Goal: Task Accomplishment & Management: Manage account settings

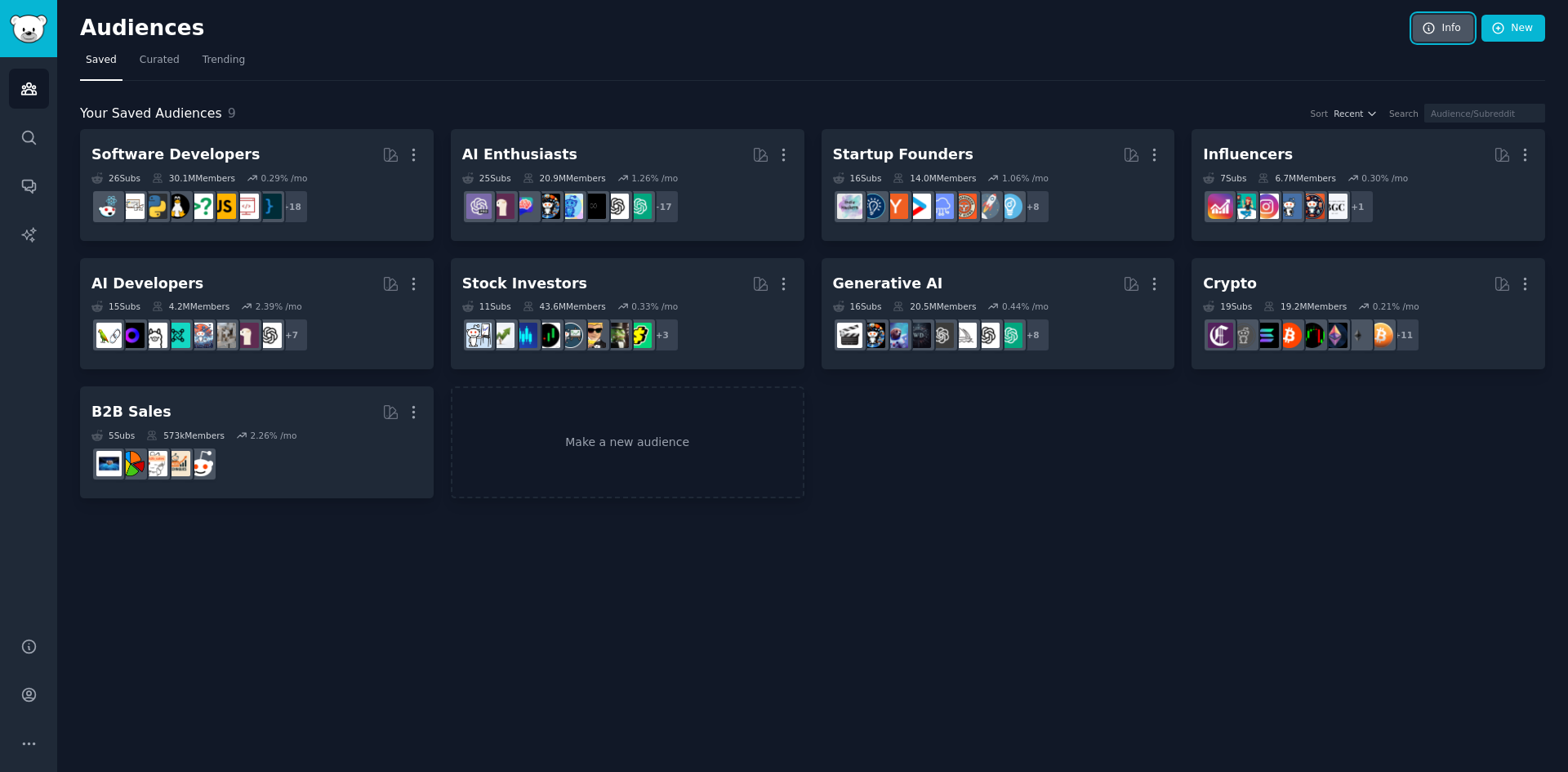
click at [1439, 22] on link "Info" at bounding box center [1443, 28] width 60 height 28
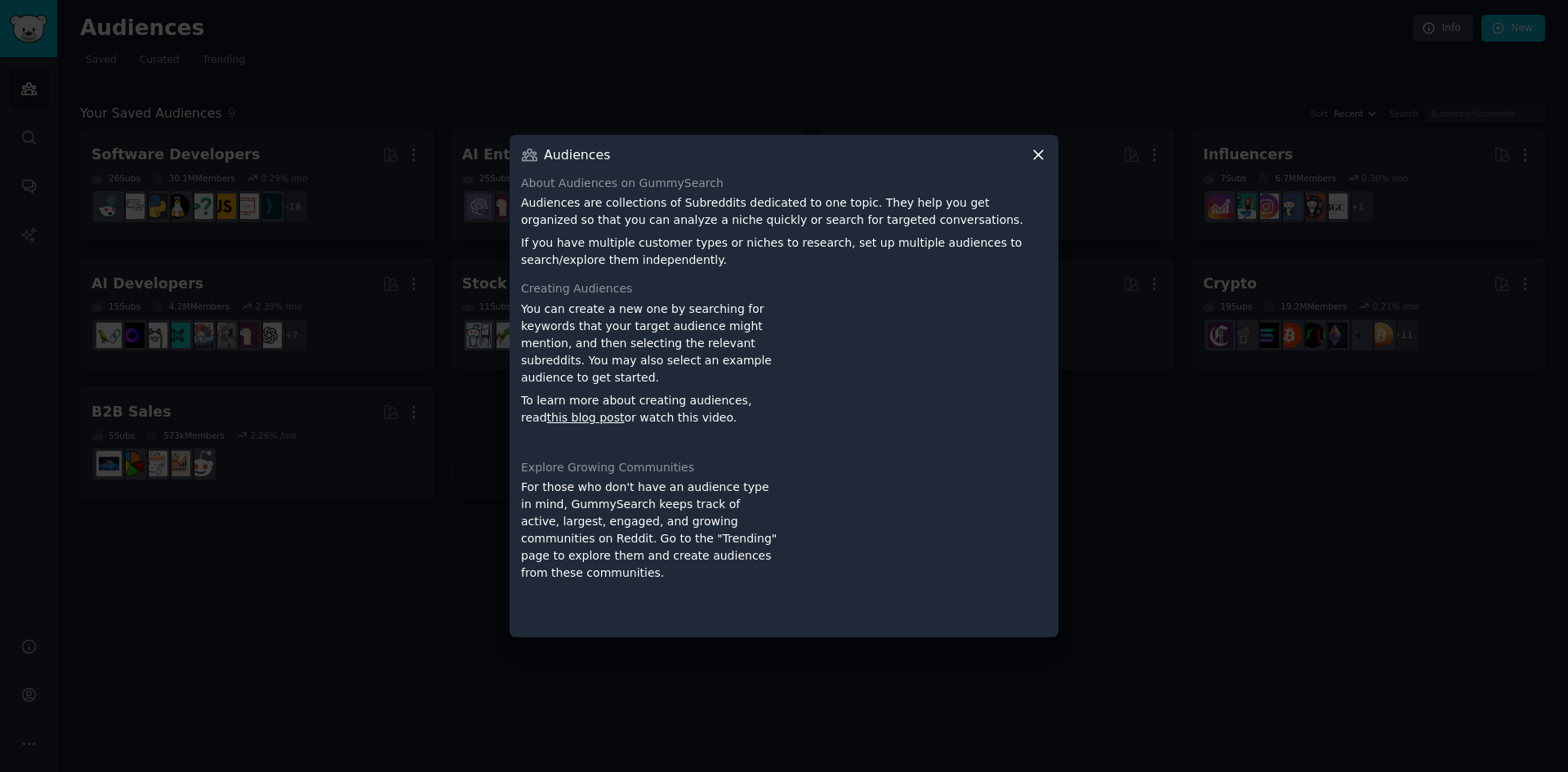
click at [1041, 150] on icon at bounding box center [1039, 155] width 17 height 17
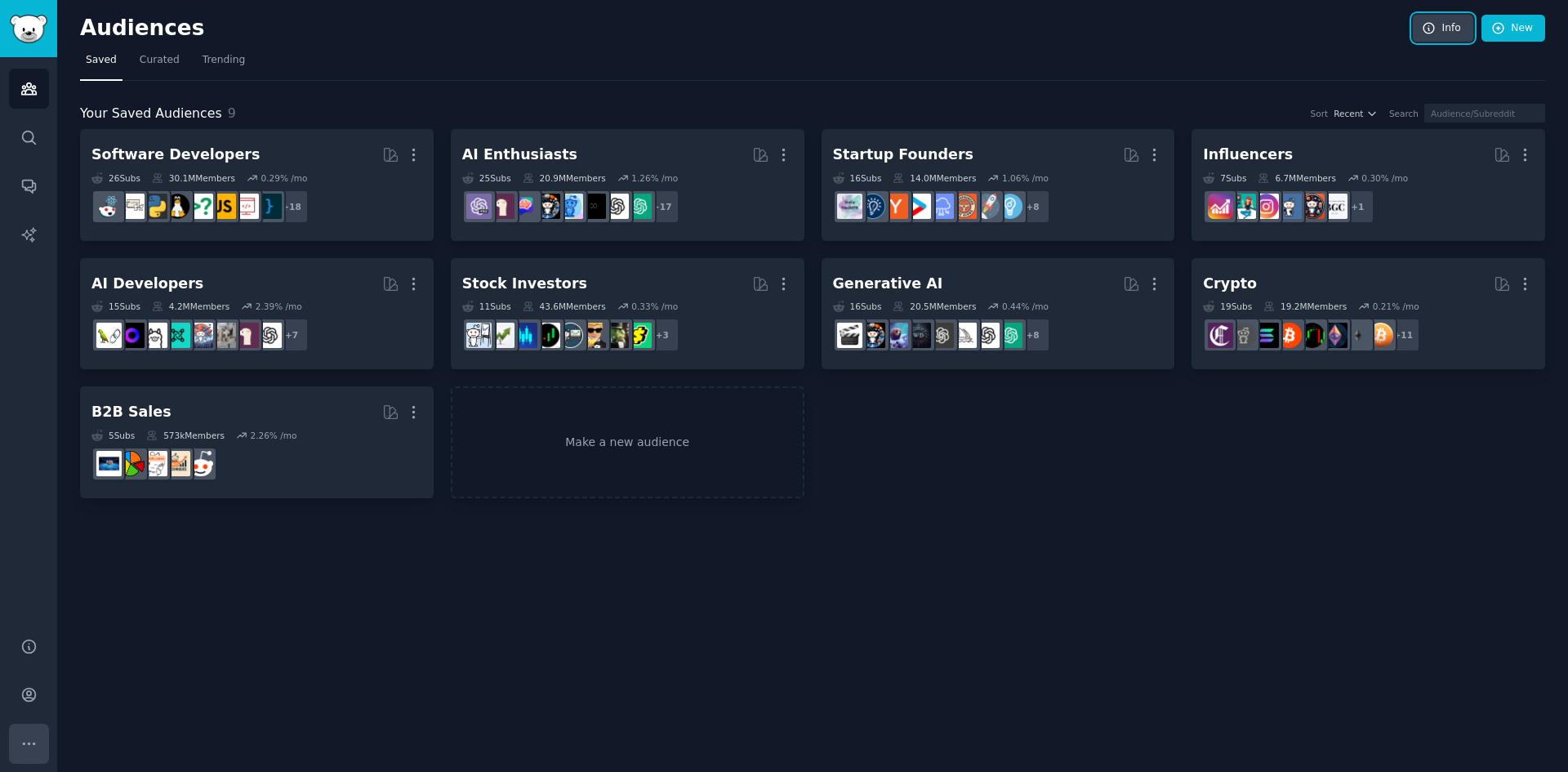
click at [35, 741] on icon "Sidebar" at bounding box center [29, 744] width 17 height 17
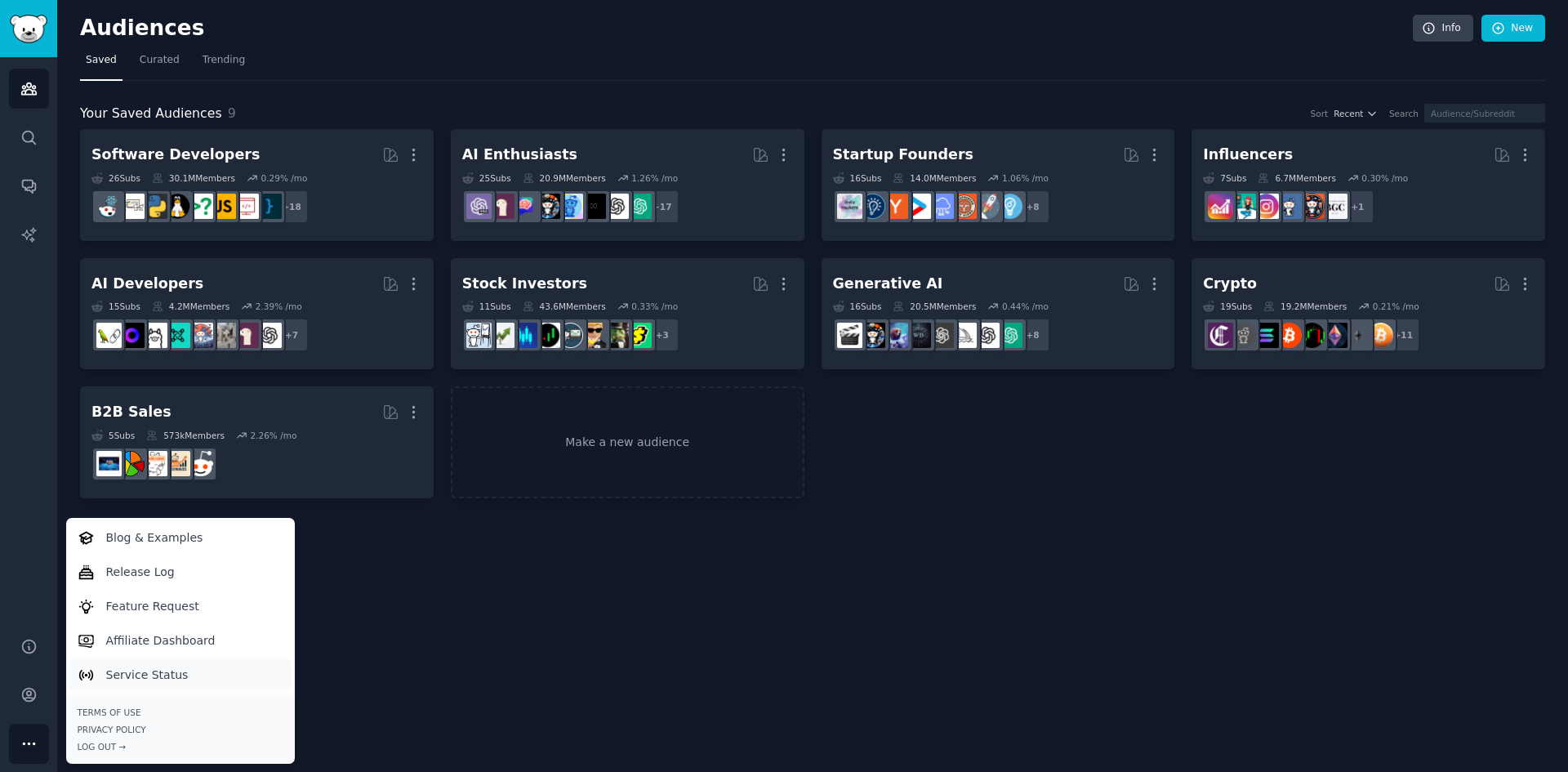
click at [142, 673] on p "Service Status" at bounding box center [148, 675] width 83 height 17
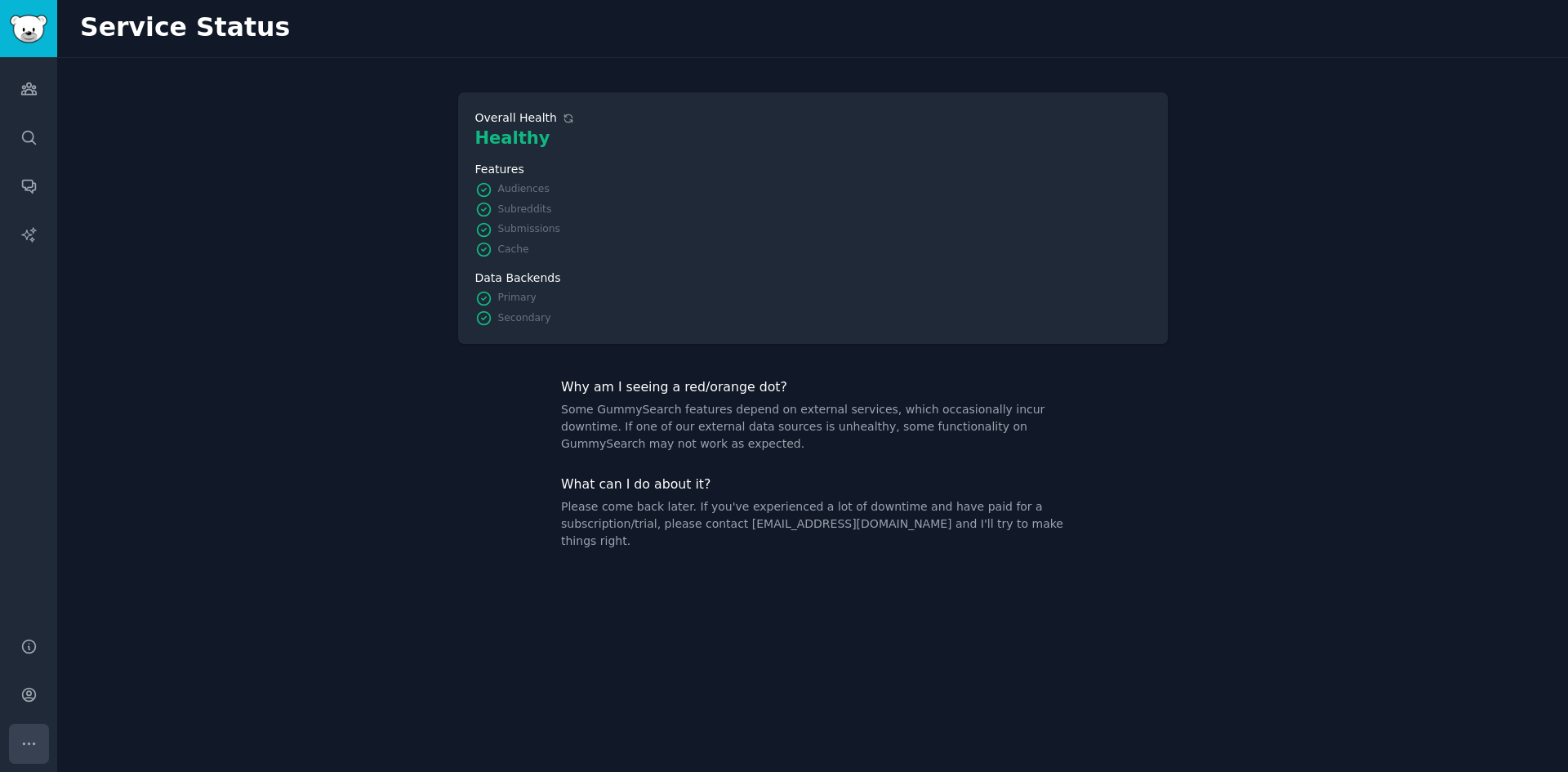
click at [34, 746] on icon "Sidebar" at bounding box center [29, 744] width 17 height 17
click at [29, 696] on icon "Sidebar" at bounding box center [28, 694] width 13 height 13
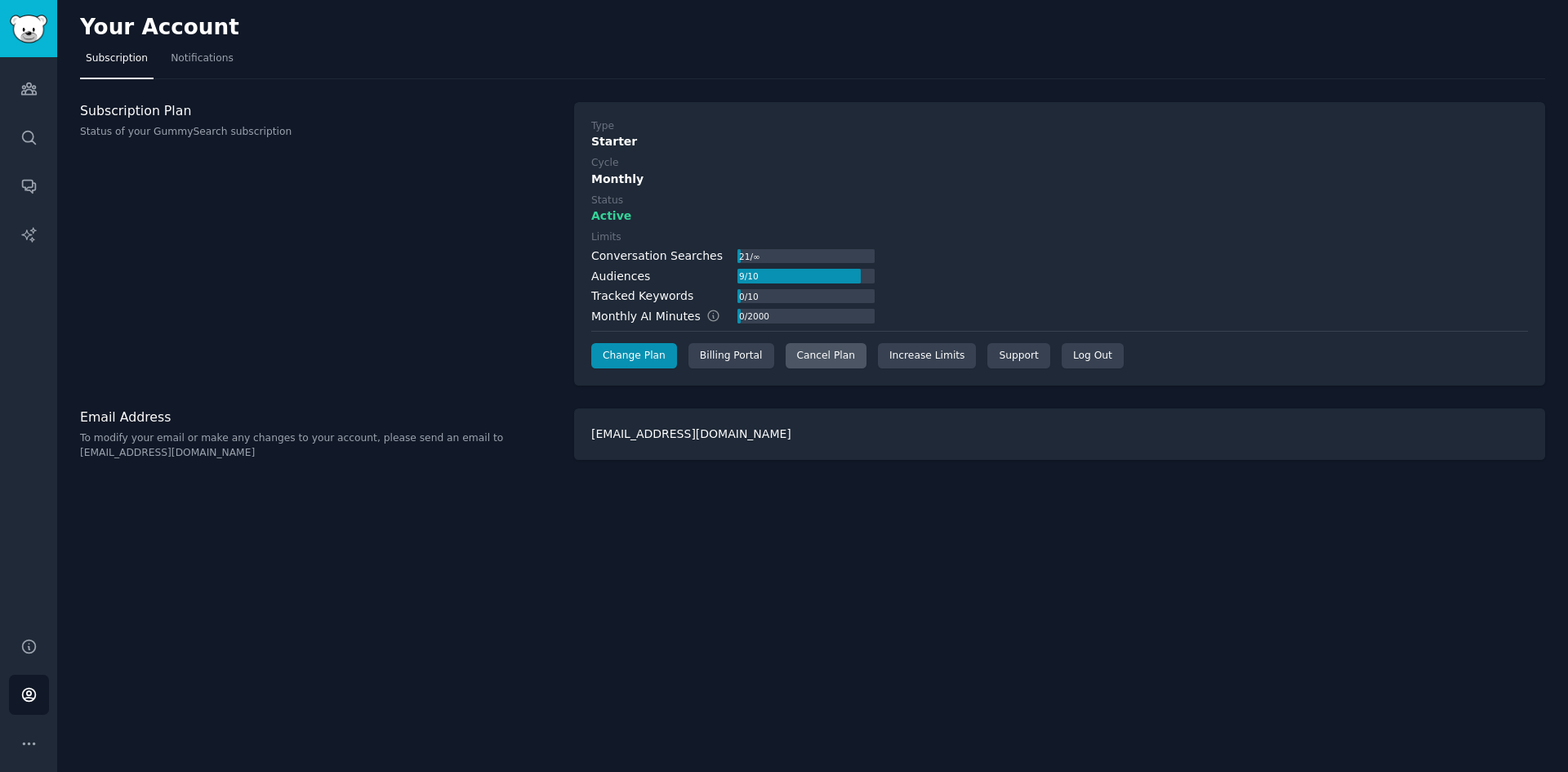
click at [807, 352] on div "Cancel Plan" at bounding box center [826, 356] width 81 height 26
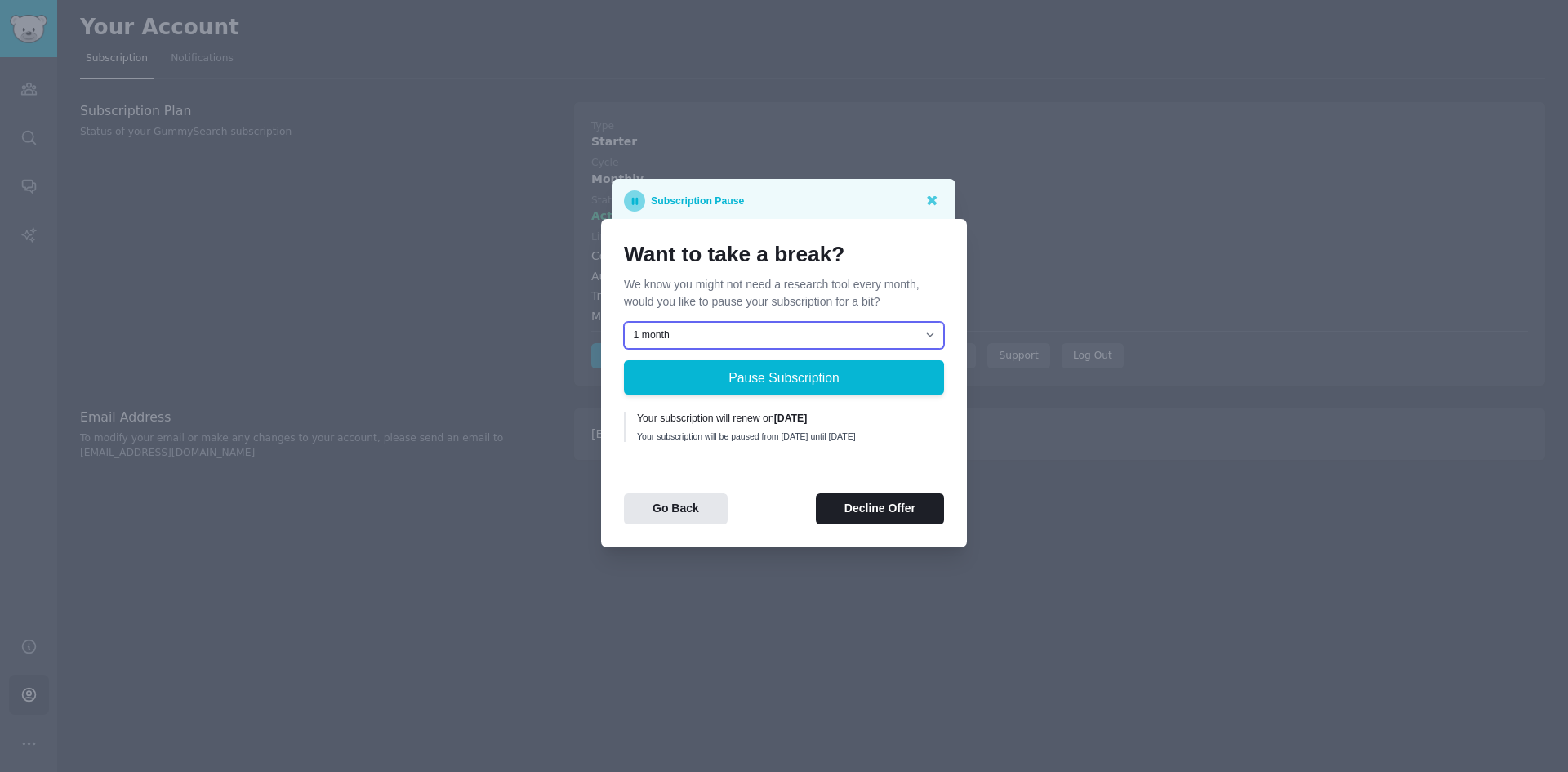
click at [823, 334] on select "1 month 2 months 3 months Choose a custom date to resume" at bounding box center [784, 336] width 320 height 28
click at [1089, 328] on div at bounding box center [784, 386] width 1568 height 772
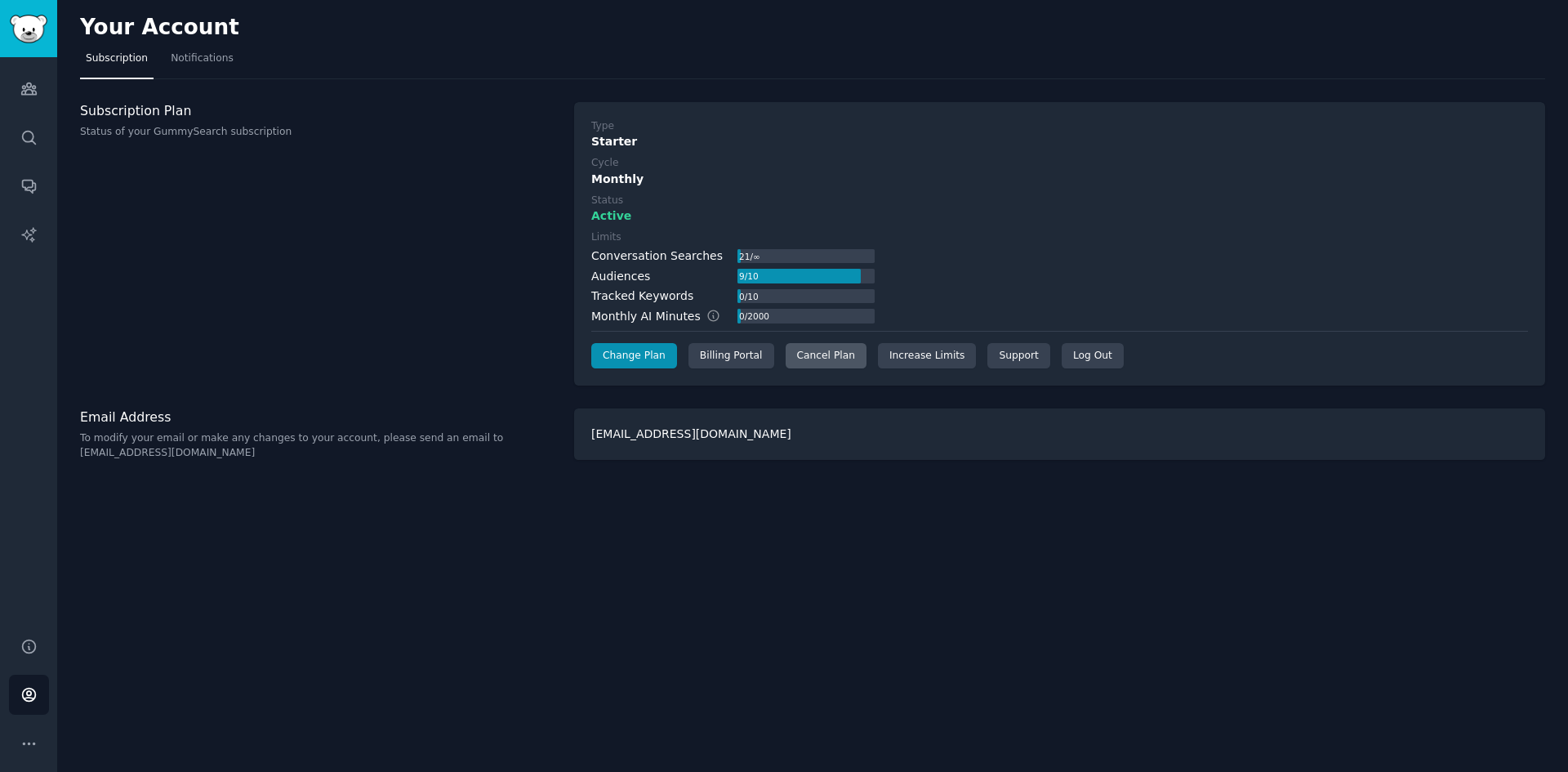
click at [822, 358] on div "Cancel Plan" at bounding box center [826, 356] width 81 height 26
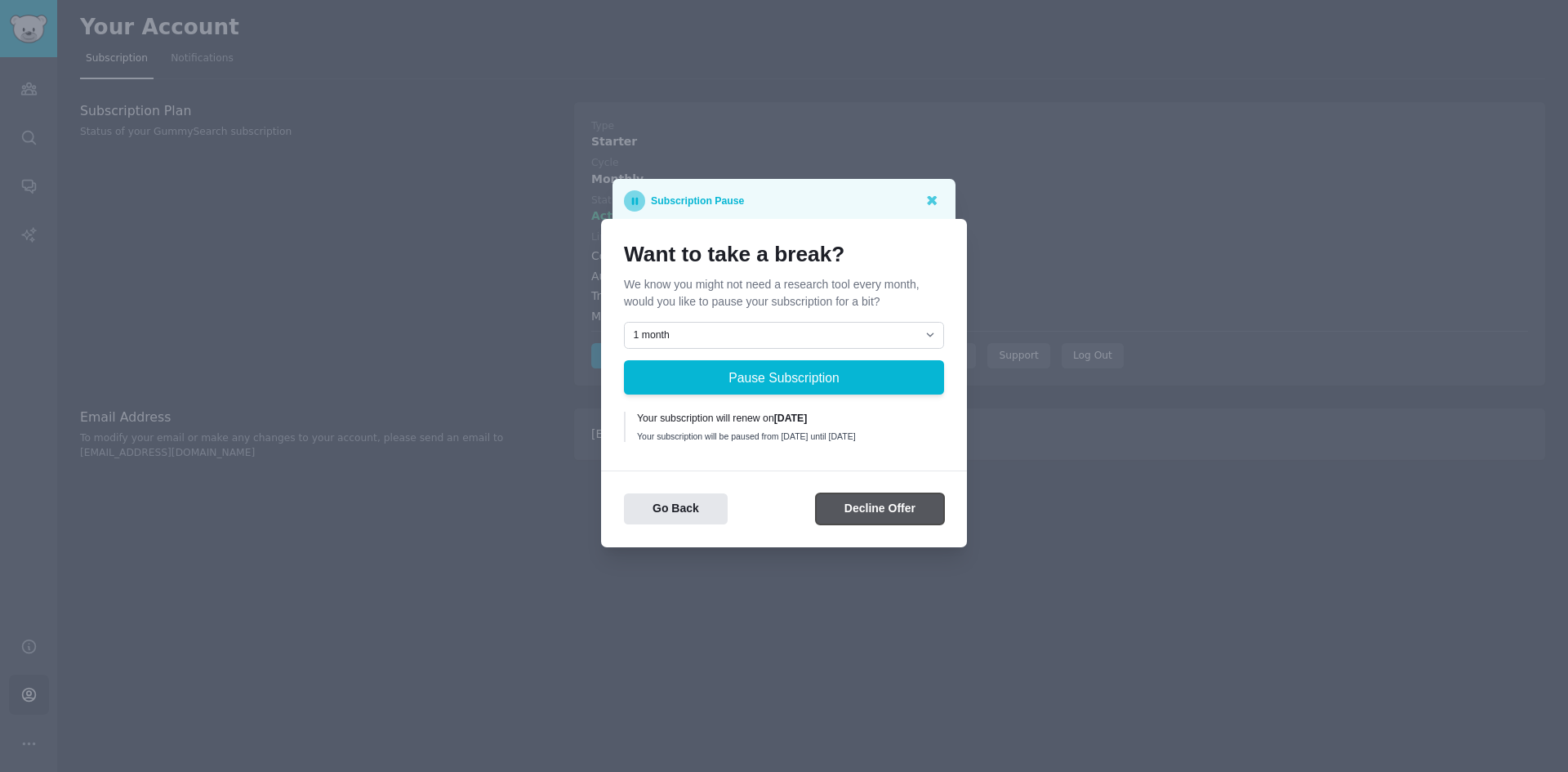
click at [866, 518] on button "Decline Offer" at bounding box center [880, 509] width 129 height 32
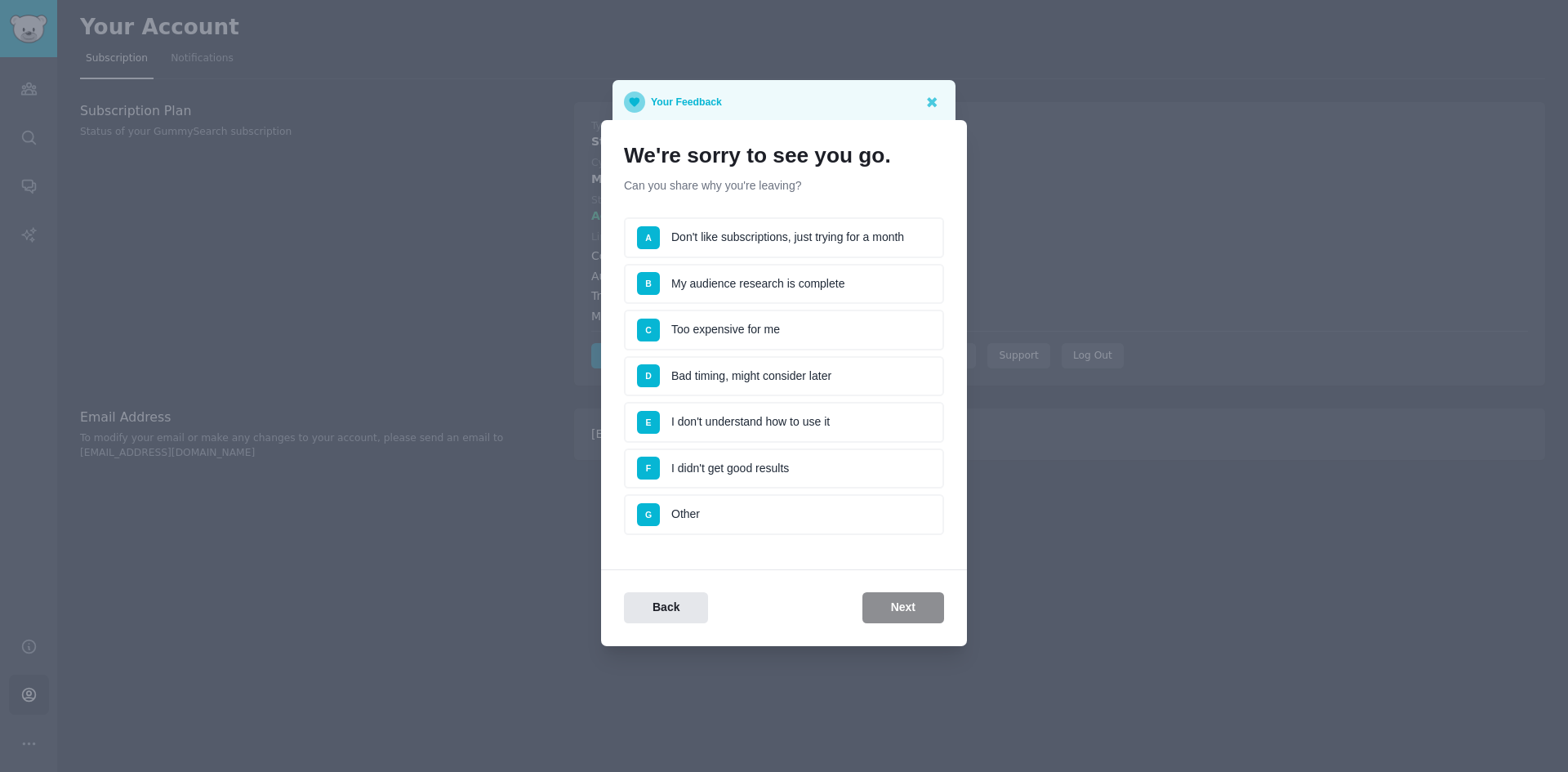
click at [697, 333] on li "C Too expensive for me" at bounding box center [784, 329] width 320 height 41
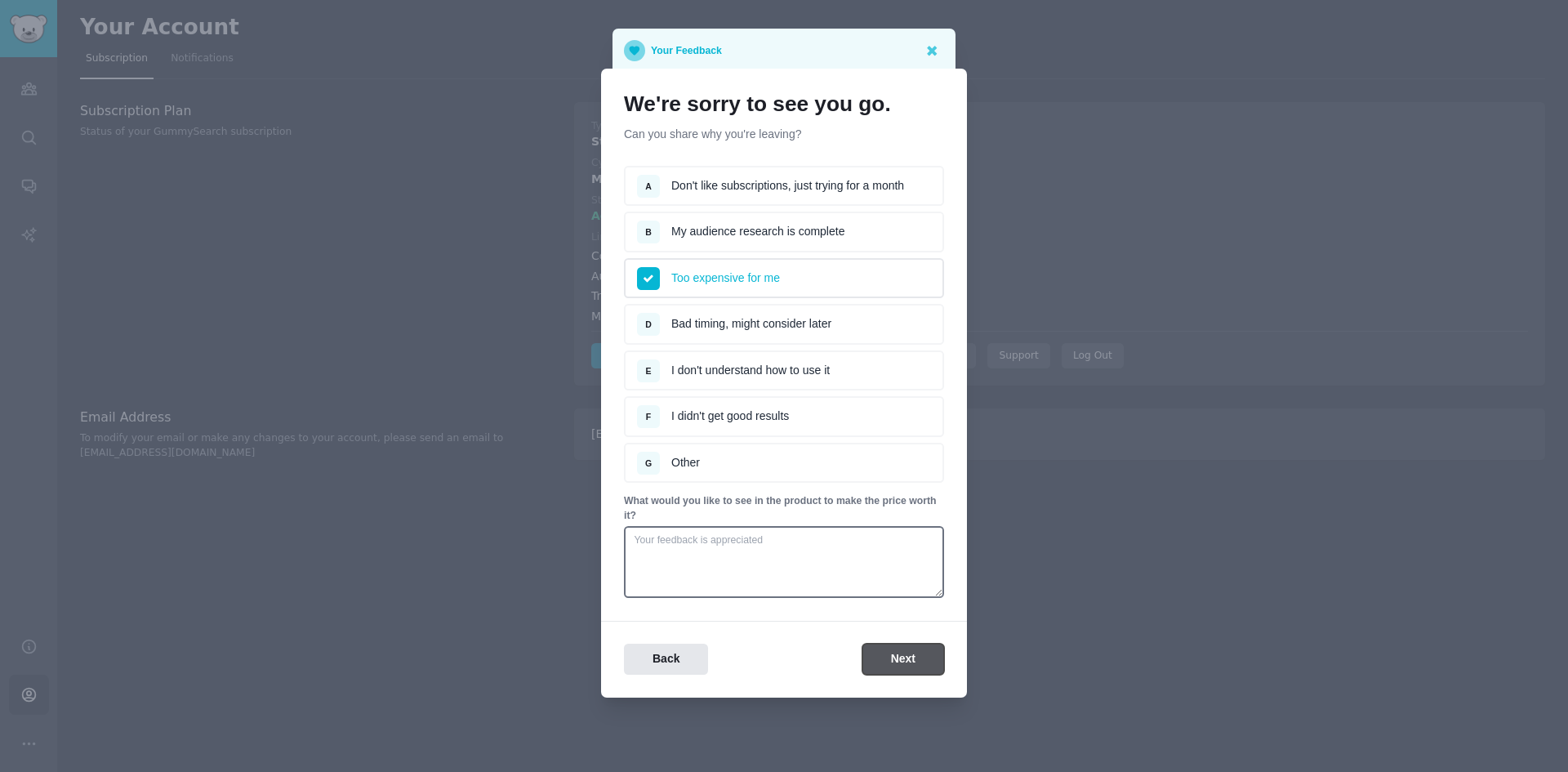
click at [914, 657] on button "Next" at bounding box center [903, 659] width 82 height 32
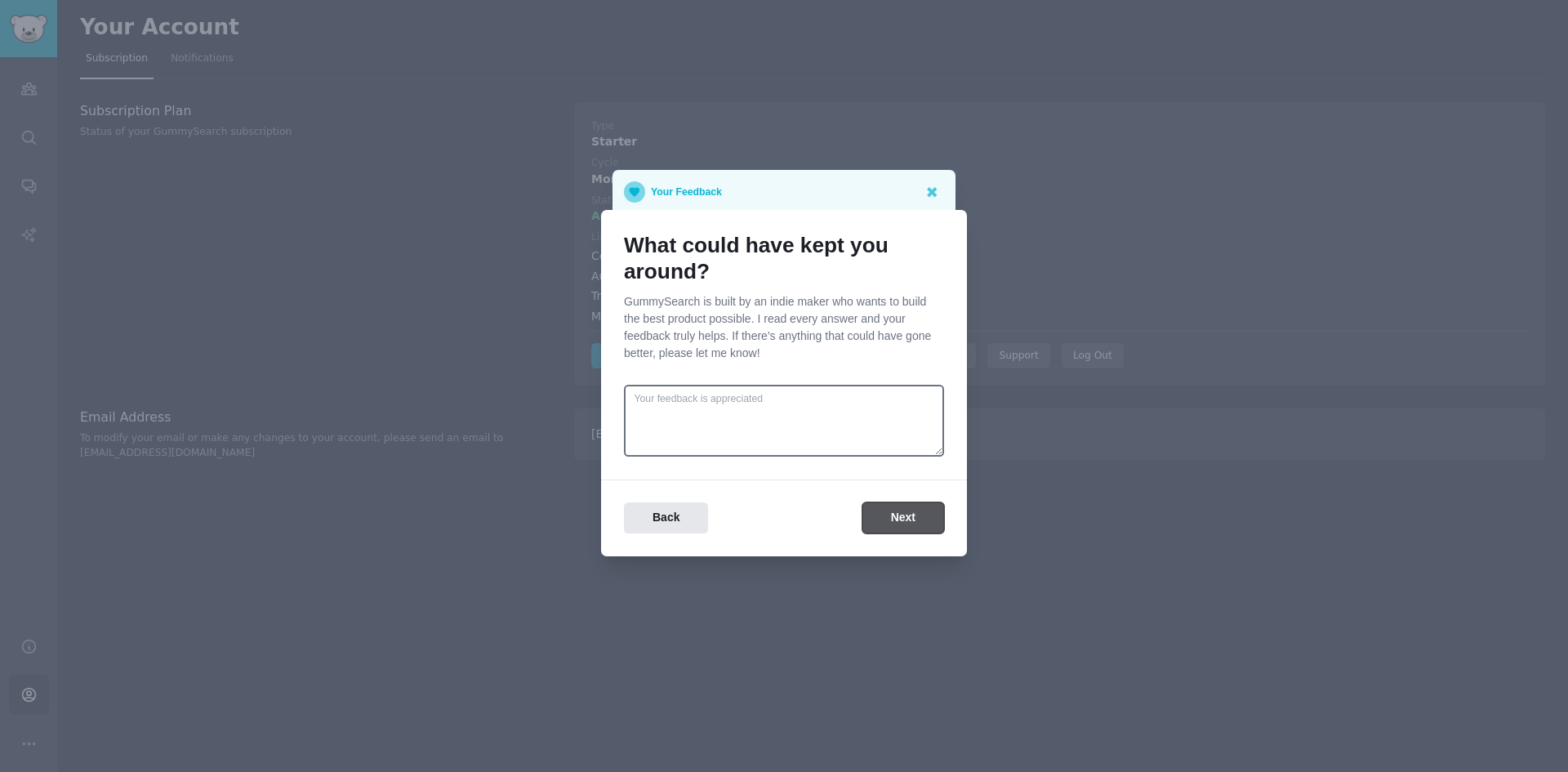
click at [894, 513] on button "Next" at bounding box center [903, 518] width 82 height 32
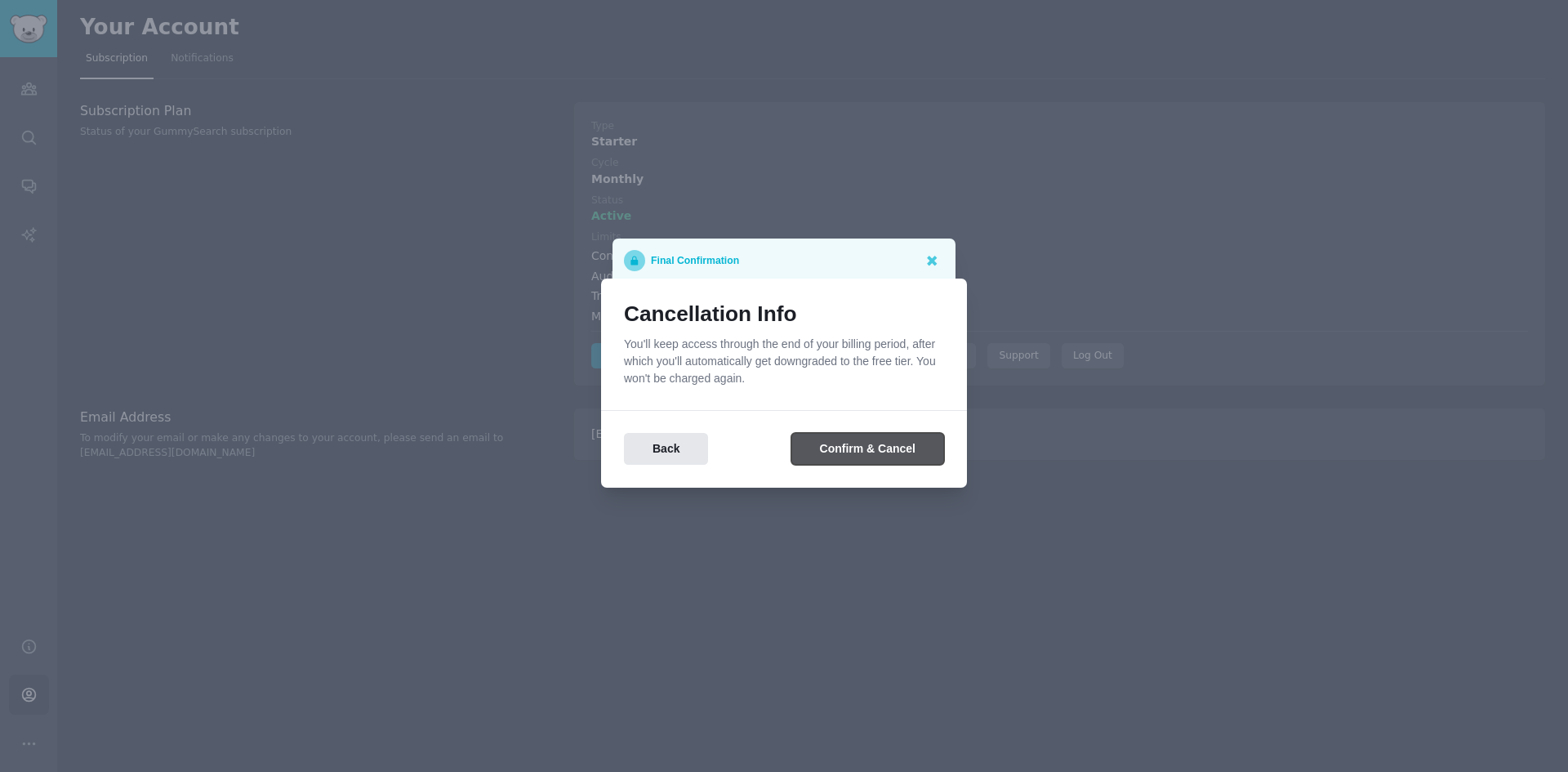
click at [856, 454] on button "Confirm & Cancel" at bounding box center [868, 448] width 153 height 32
